Goal: Information Seeking & Learning: Learn about a topic

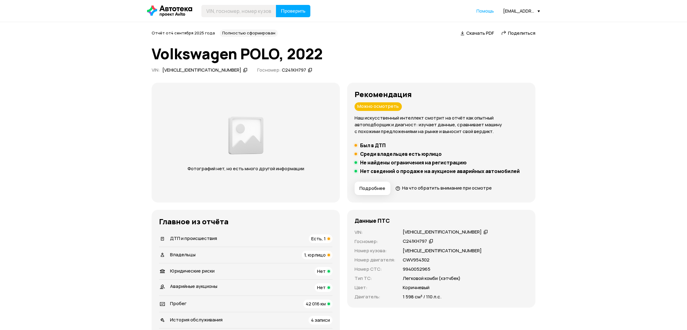
click at [317, 237] on span "Есть, 1" at bounding box center [318, 238] width 14 height 6
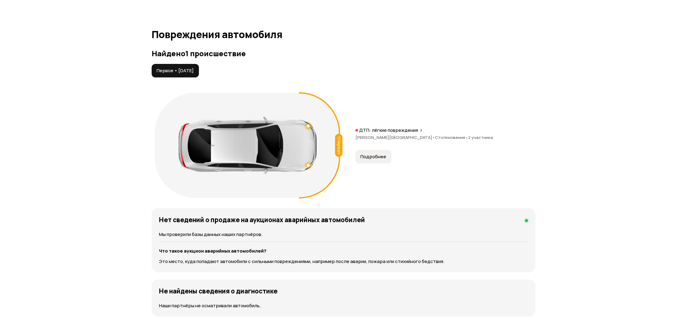
scroll to position [636, 0]
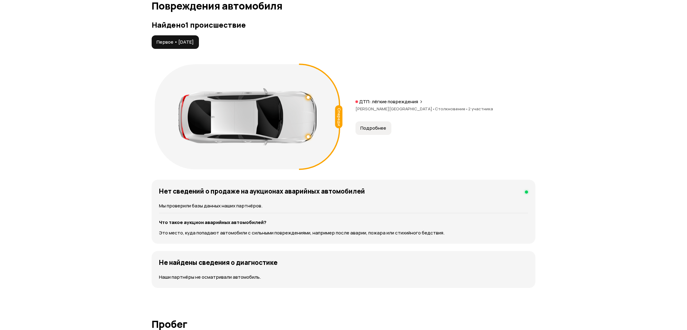
click at [368, 129] on span "Подробнее" at bounding box center [373, 128] width 26 height 6
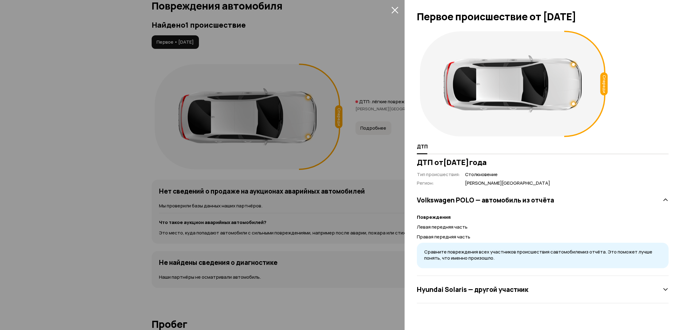
click at [538, 283] on div "Hyundai Solaris — другой участник" at bounding box center [543, 289] width 252 height 12
click at [383, 225] on div at bounding box center [343, 165] width 687 height 330
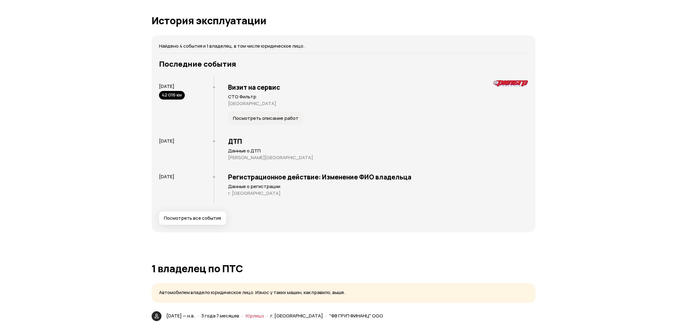
scroll to position [1167, 0]
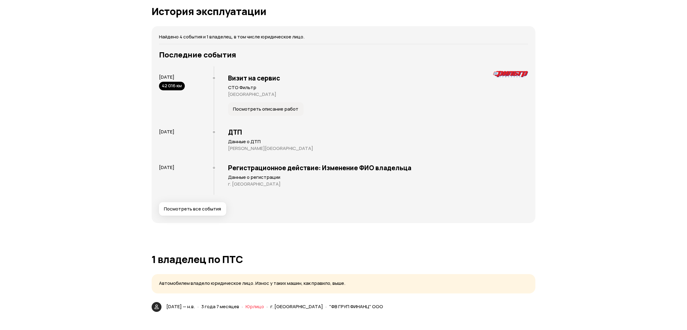
click at [205, 207] on span "Посмотреть все события" at bounding box center [192, 209] width 57 height 6
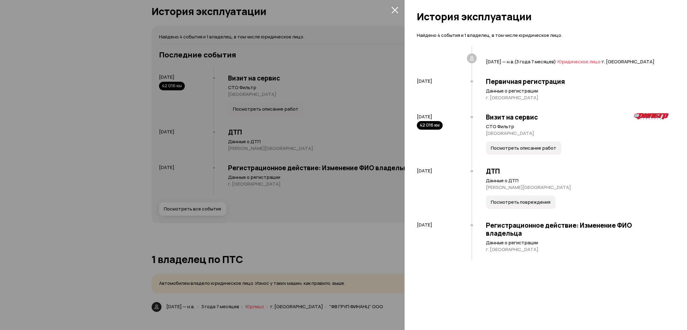
click at [509, 201] on span "Посмотреть повреждения" at bounding box center [521, 202] width 60 height 6
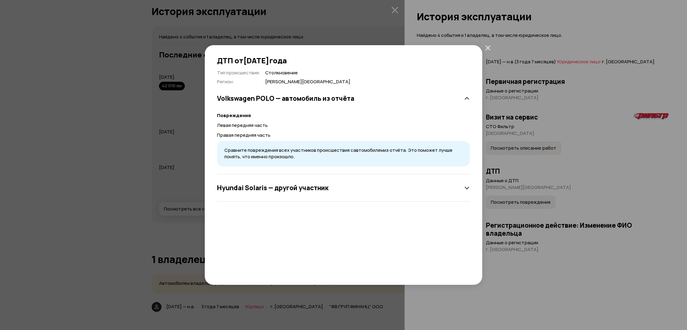
click at [446, 186] on div "Hyundai Solaris — другой участник" at bounding box center [343, 187] width 253 height 12
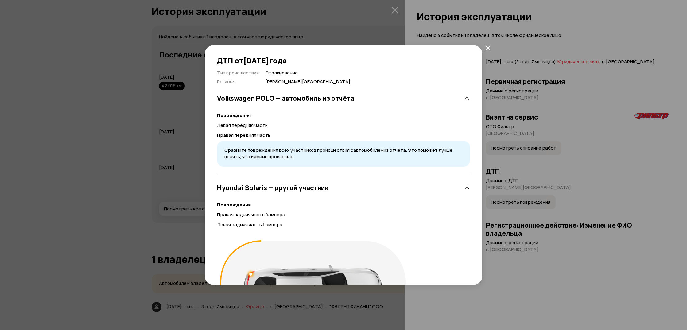
click at [446, 186] on div "Hyundai Solaris — другой участник" at bounding box center [343, 187] width 253 height 12
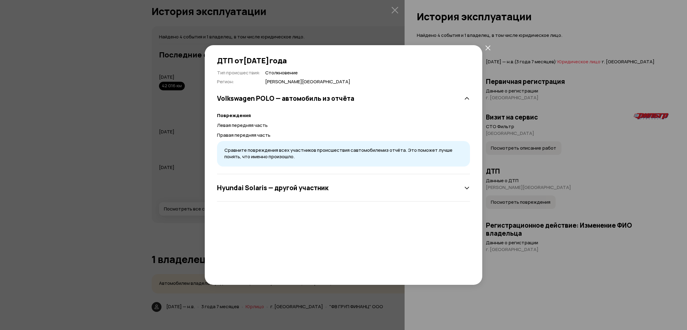
click at [489, 46] on icon "закрыть" at bounding box center [487, 47] width 5 height 5
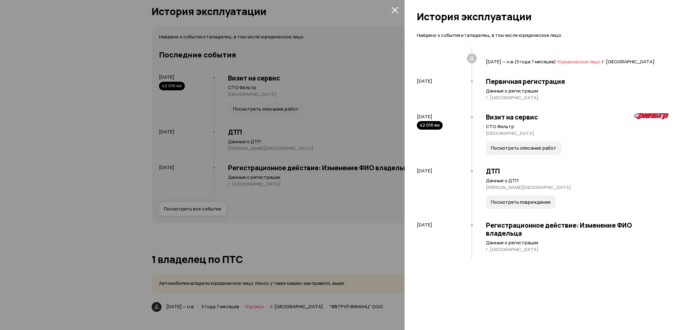
click at [503, 153] on button "Посмотреть описание работ" at bounding box center [524, 148] width 76 height 14
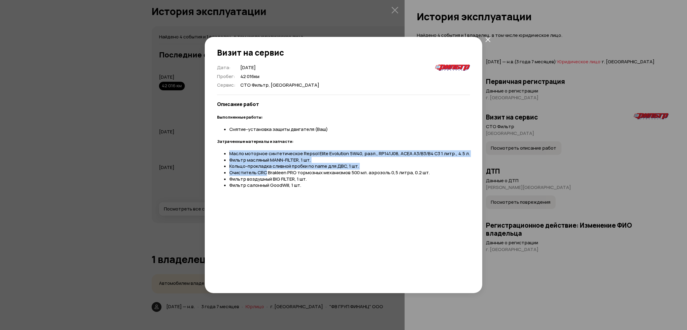
drag, startPoint x: 257, startPoint y: 148, endPoint x: 269, endPoint y: 179, distance: 33.5
click at [268, 178] on div "Дата : [DATE] Пробег : 42 016 км Сервис : СТО Фильтр, [GEOGRAPHIC_DATA] Описани…" at bounding box center [343, 171] width 253 height 215
click at [269, 179] on li "Фильтр воздушный BIG FILTER, 1 шт." at bounding box center [349, 179] width 241 height 6
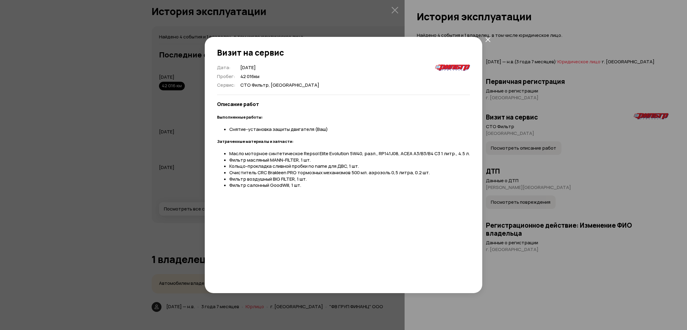
drag, startPoint x: 275, startPoint y: 181, endPoint x: 283, endPoint y: 184, distance: 8.3
click at [277, 182] on li "Фильтр салонный GoodWill, 1 шт." at bounding box center [349, 185] width 241 height 6
click at [286, 186] on li "Фильтр салонный GoodWill, 1 шт." at bounding box center [349, 185] width 241 height 6
click at [289, 187] on li "Фильтр салонный GoodWill, 1 шт." at bounding box center [349, 185] width 241 height 6
drag, startPoint x: 488, startPoint y: 40, endPoint x: 442, endPoint y: 32, distance: 46.8
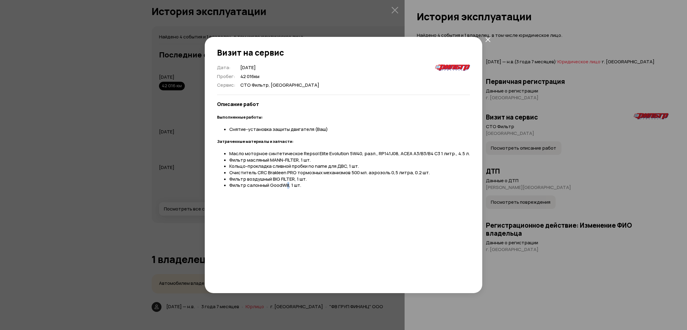
click at [488, 40] on icon "закрыть" at bounding box center [487, 39] width 5 height 5
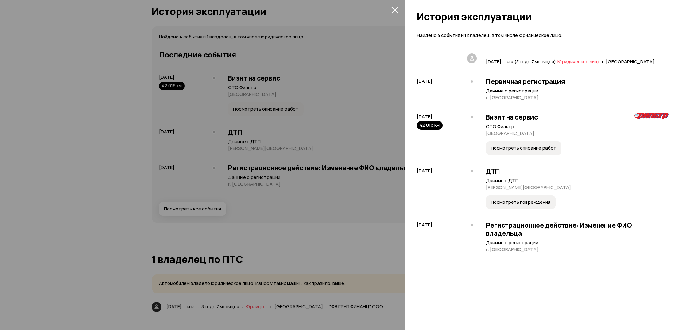
click at [394, 11] on icon "закрыть" at bounding box center [394, 10] width 7 height 7
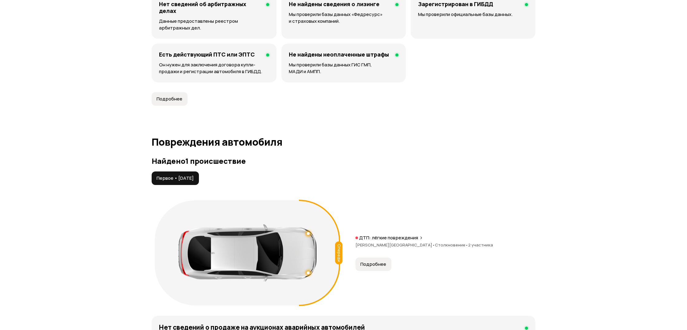
scroll to position [495, 0]
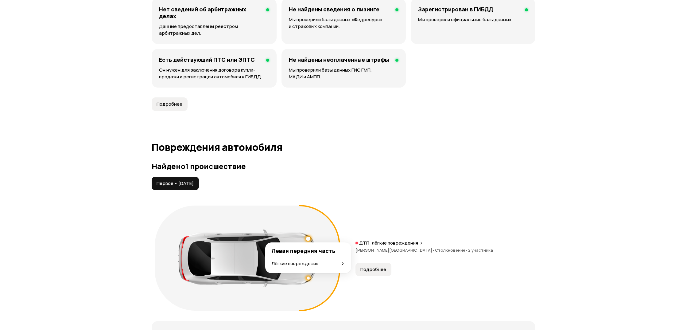
click at [318, 264] on div "Лёгкие повреждения" at bounding box center [308, 263] width 74 height 7
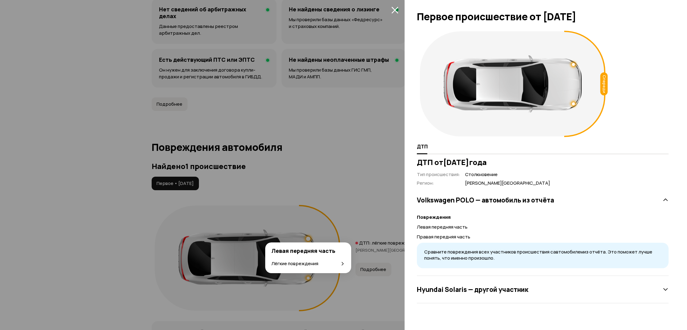
click at [318, 264] on div "Лёгкие повреждения" at bounding box center [308, 263] width 74 height 7
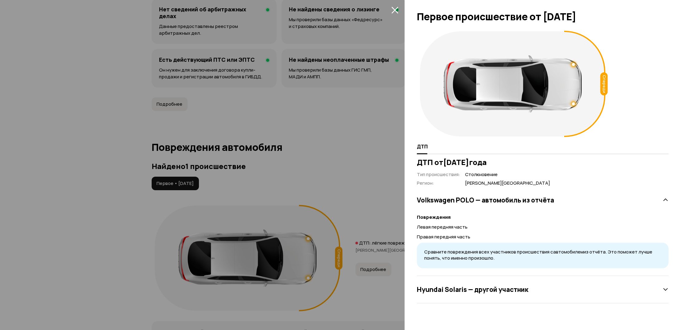
click at [309, 239] on div at bounding box center [343, 165] width 687 height 330
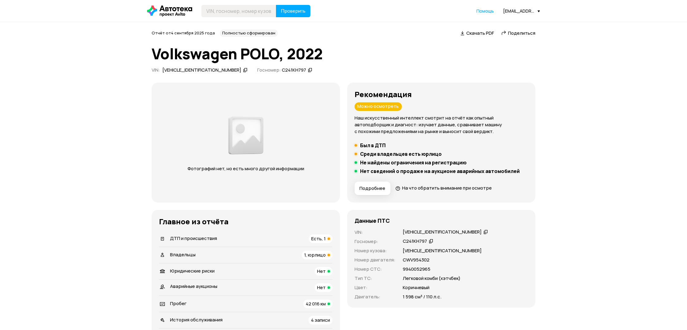
scroll to position [0, 0]
